Goal: Information Seeking & Learning: Learn about a topic

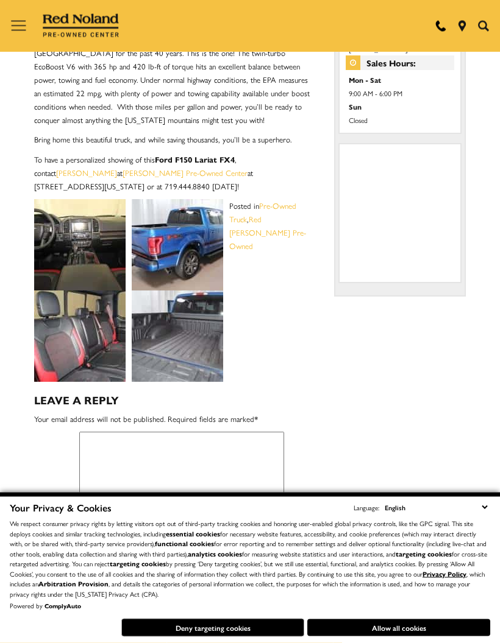
scroll to position [484, 0]
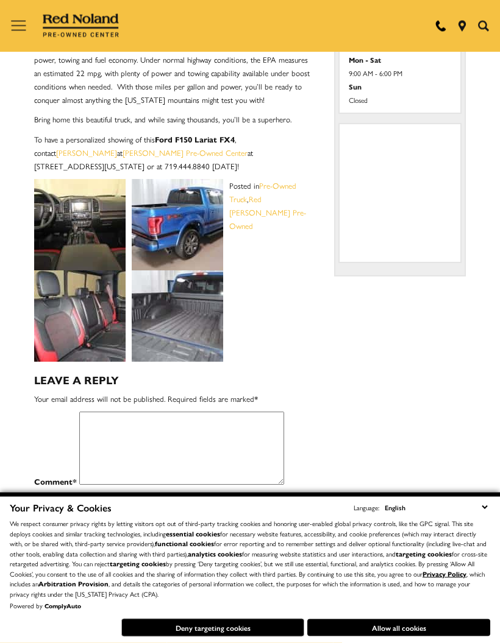
click at [90, 314] on img at bounding box center [79, 316] width 91 height 91
click at [175, 228] on img at bounding box center [177, 225] width 91 height 91
click at [175, 213] on img at bounding box center [177, 225] width 91 height 91
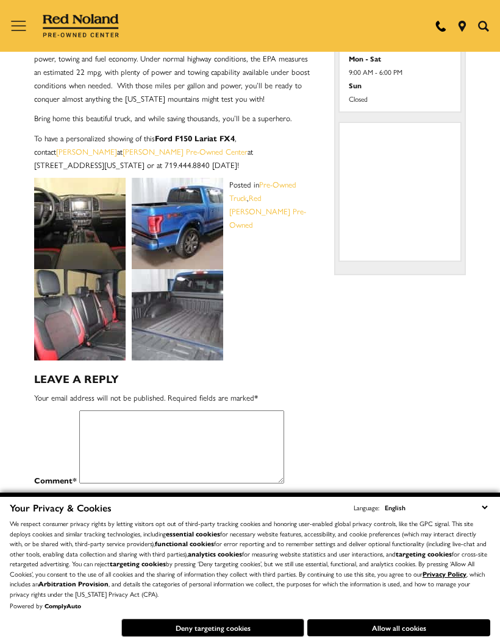
click at [172, 286] on img at bounding box center [177, 314] width 91 height 91
click at [160, 317] on img at bounding box center [177, 314] width 91 height 91
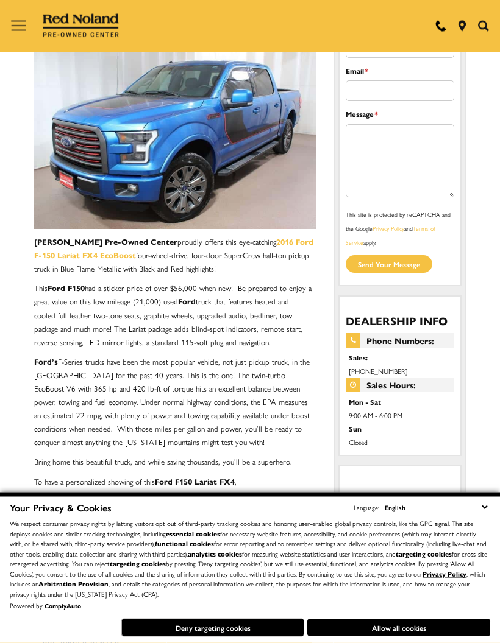
scroll to position [0, 0]
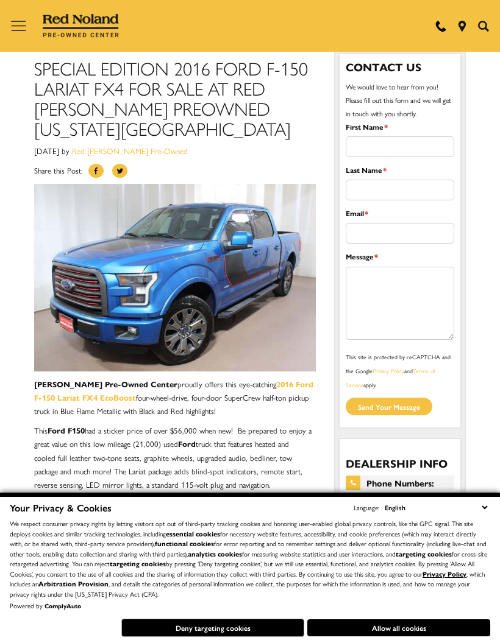
click at [249, 270] on img at bounding box center [174, 278] width 281 height 188
click at [252, 278] on img at bounding box center [174, 278] width 281 height 188
